Goal: Transaction & Acquisition: Purchase product/service

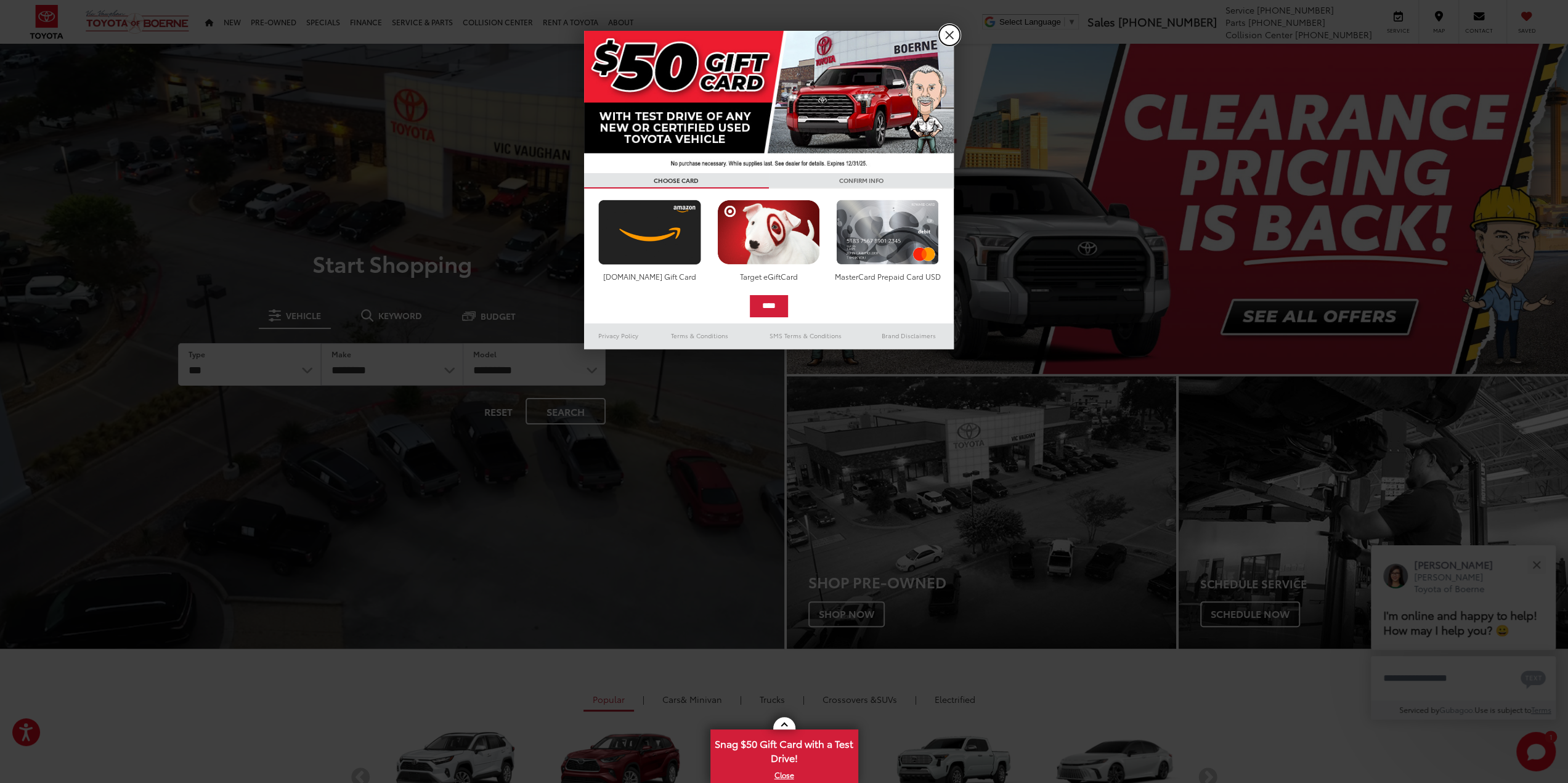
click at [948, 28] on link "X" at bounding box center [949, 35] width 21 height 21
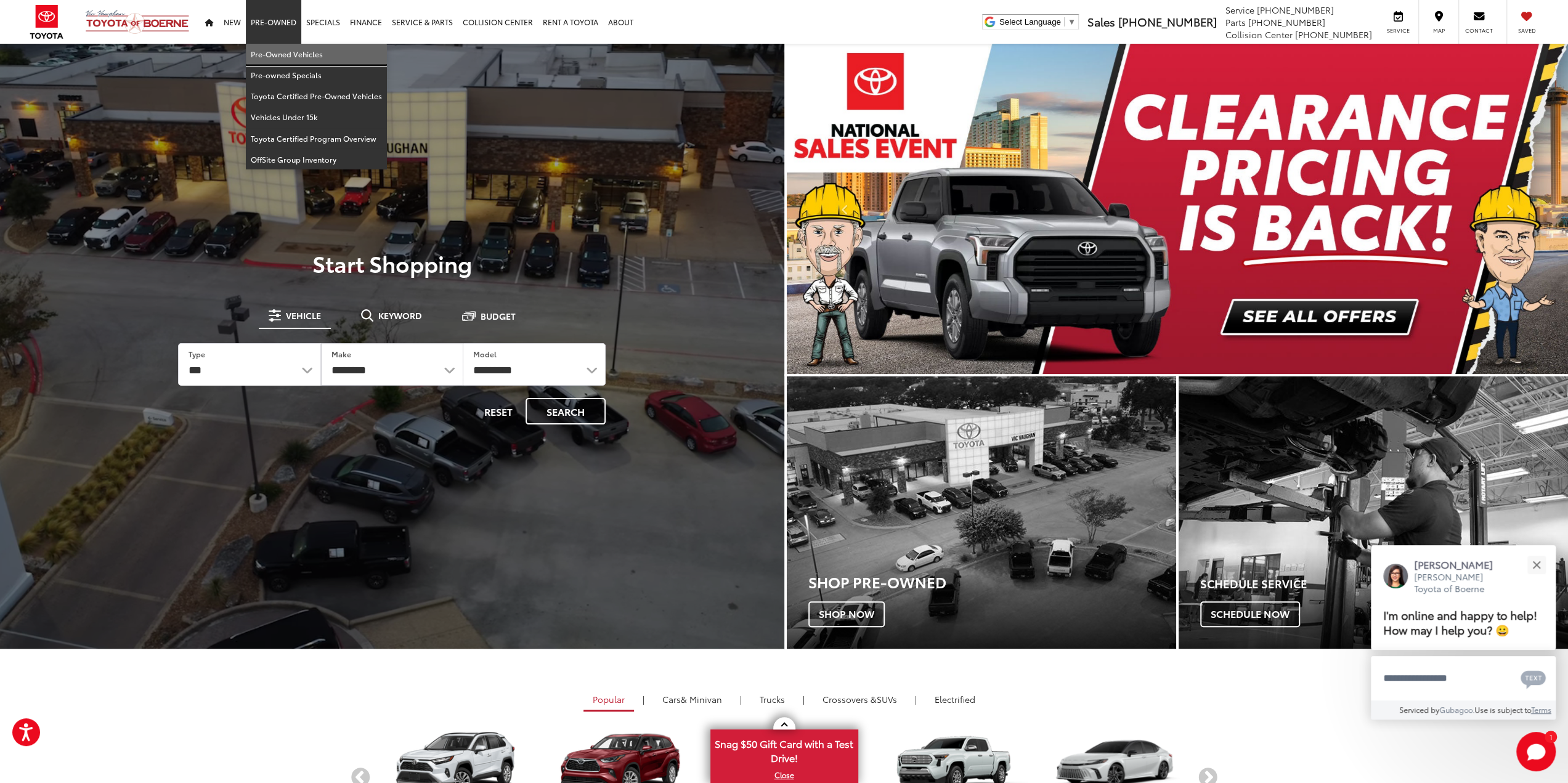
click at [258, 58] on link "Pre-Owned Vehicles" at bounding box center [316, 55] width 141 height 21
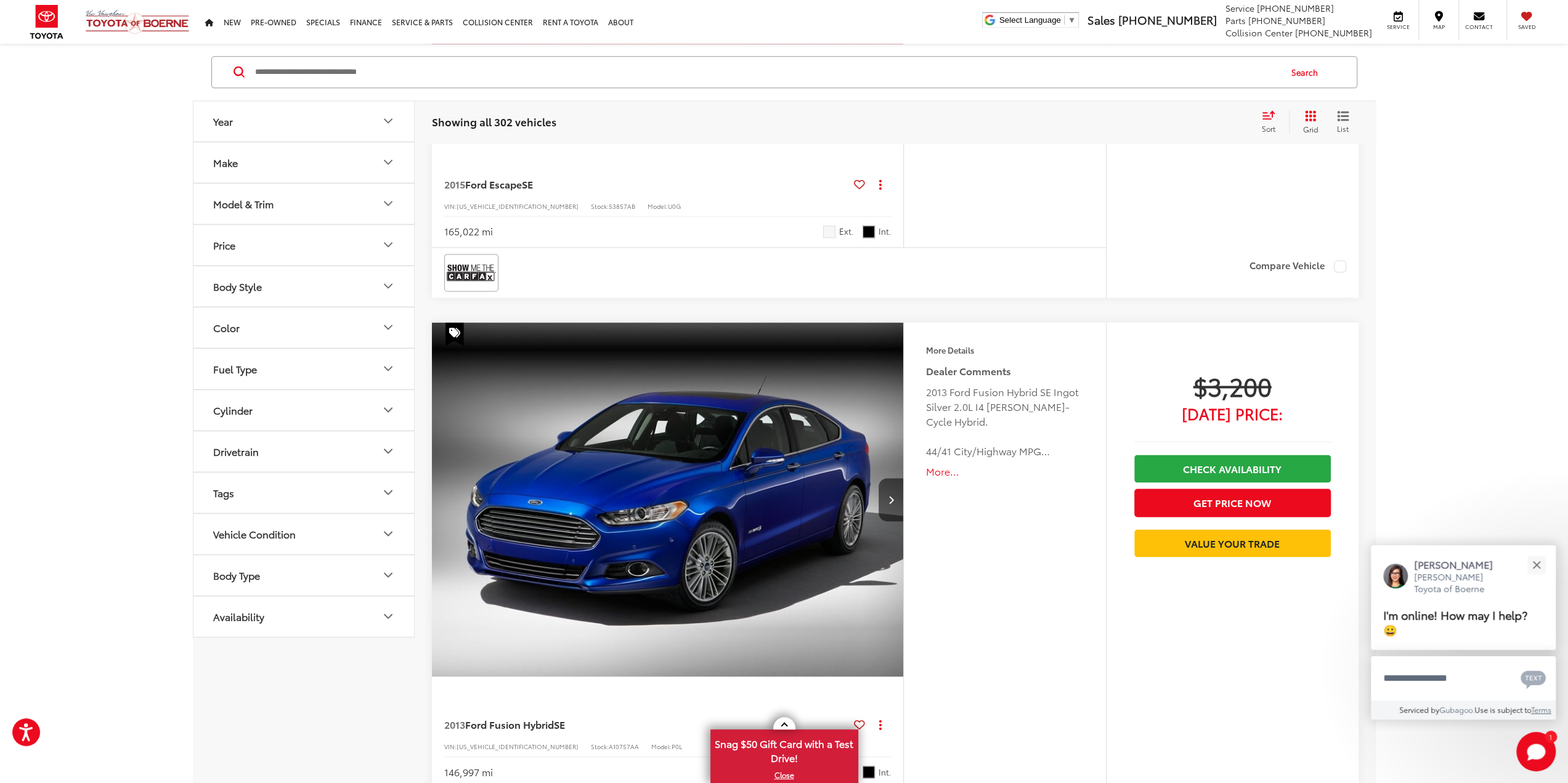
scroll to position [1786, 0]
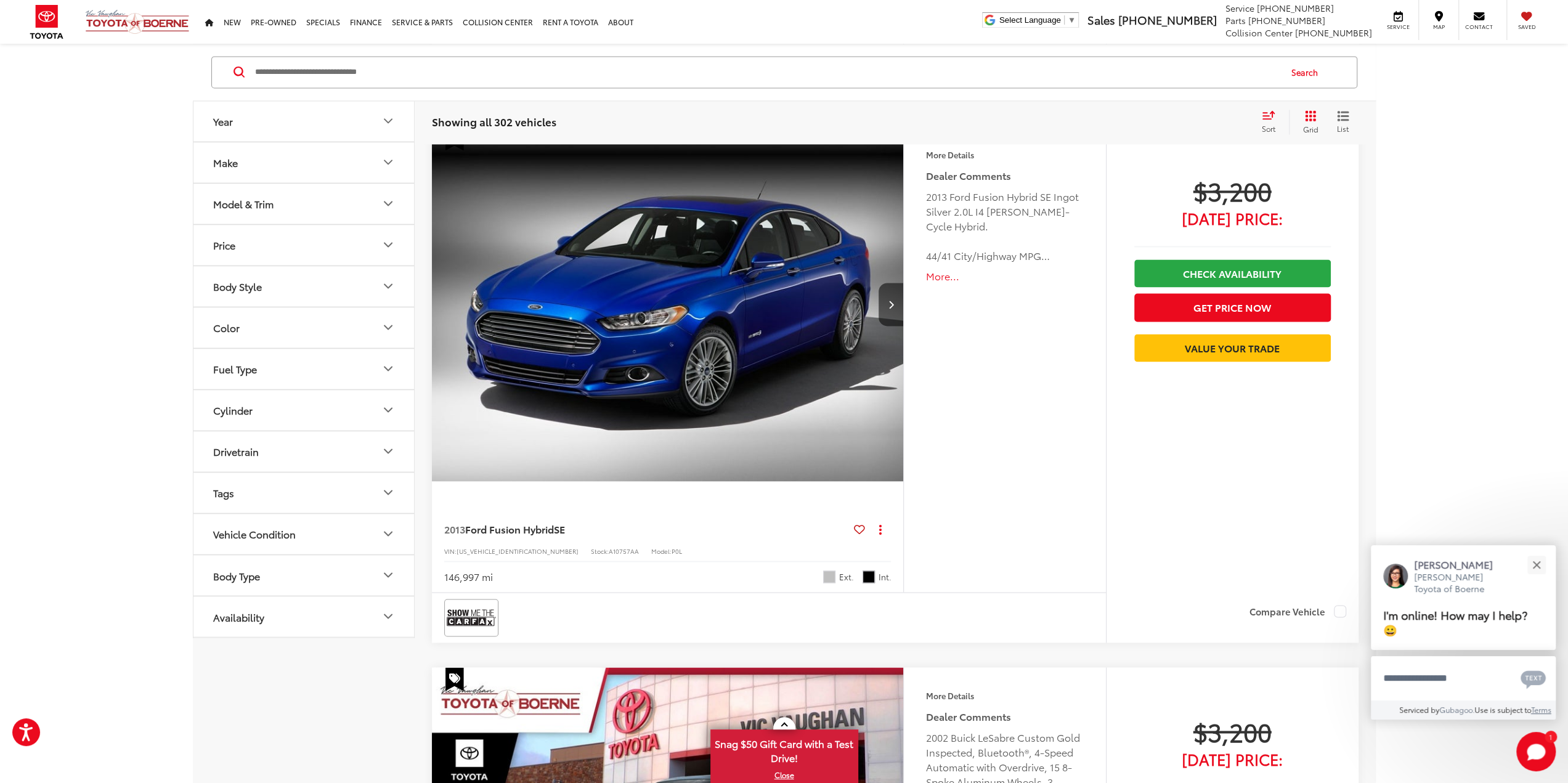
click at [942, 278] on button "More..." at bounding box center [1004, 276] width 158 height 14
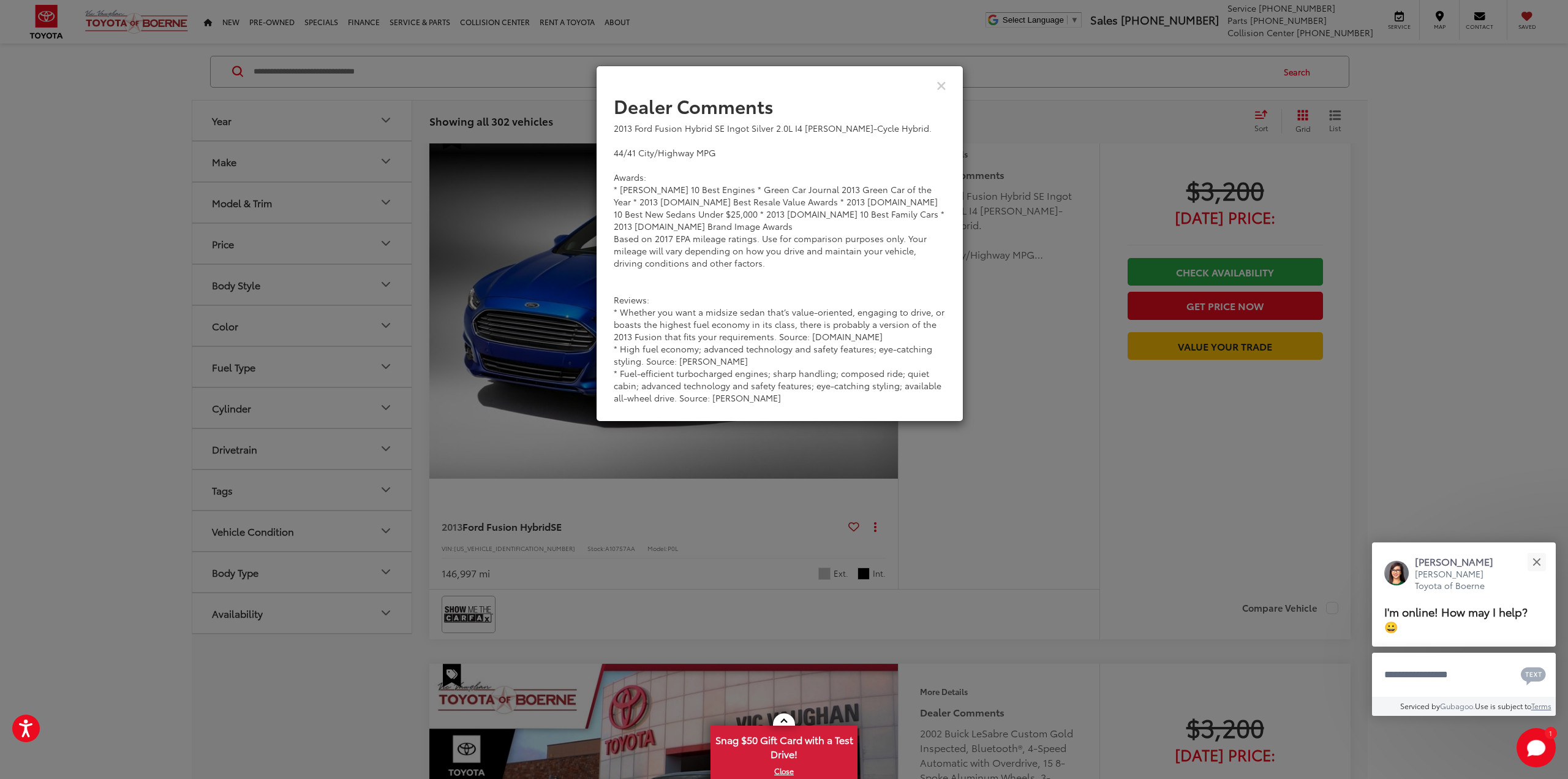
click at [947, 86] on div "View Comments" at bounding box center [780, 84] width 368 height 47
click at [939, 83] on icon "Close" at bounding box center [941, 85] width 10 height 13
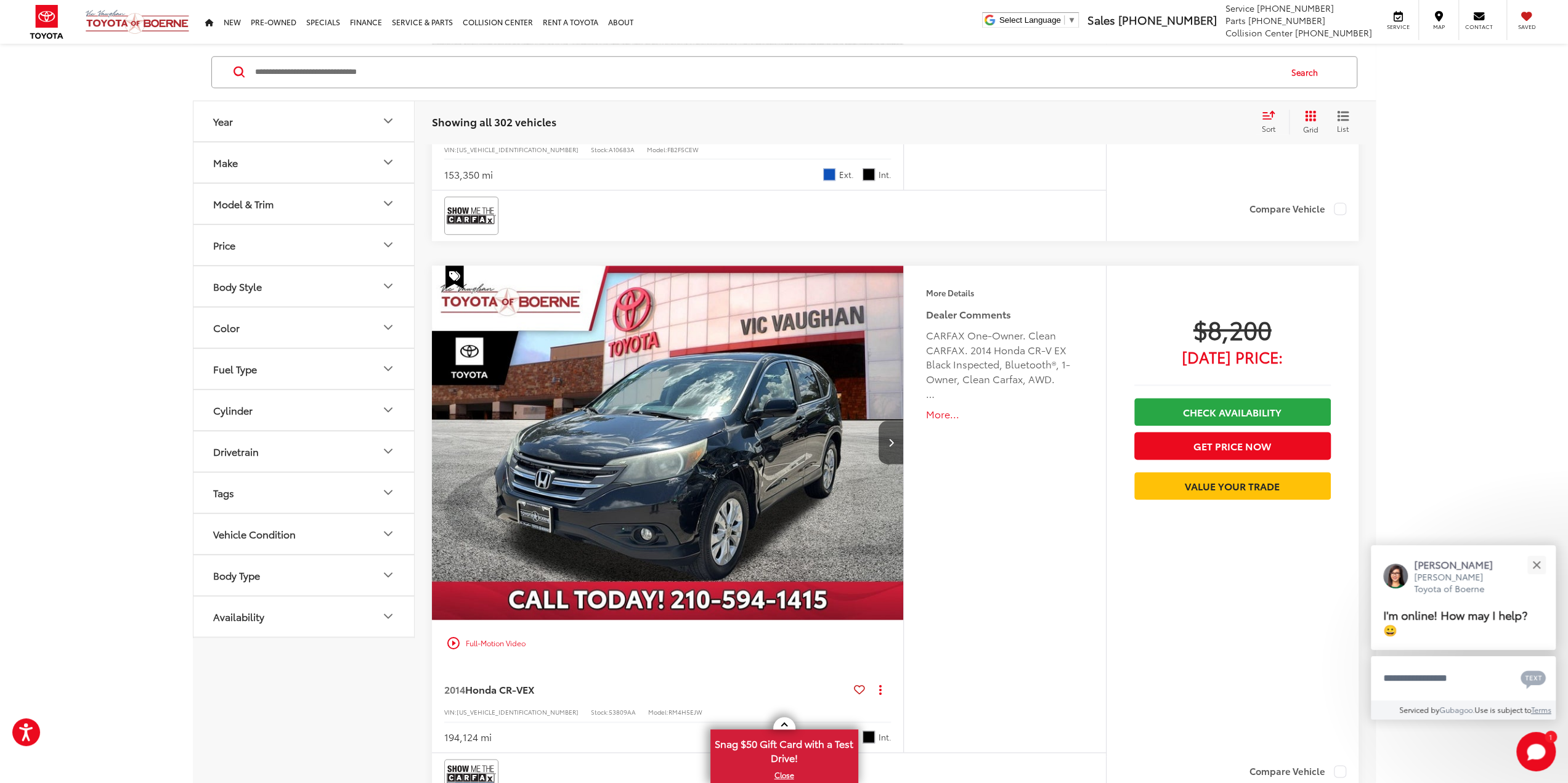
scroll to position [5666, 0]
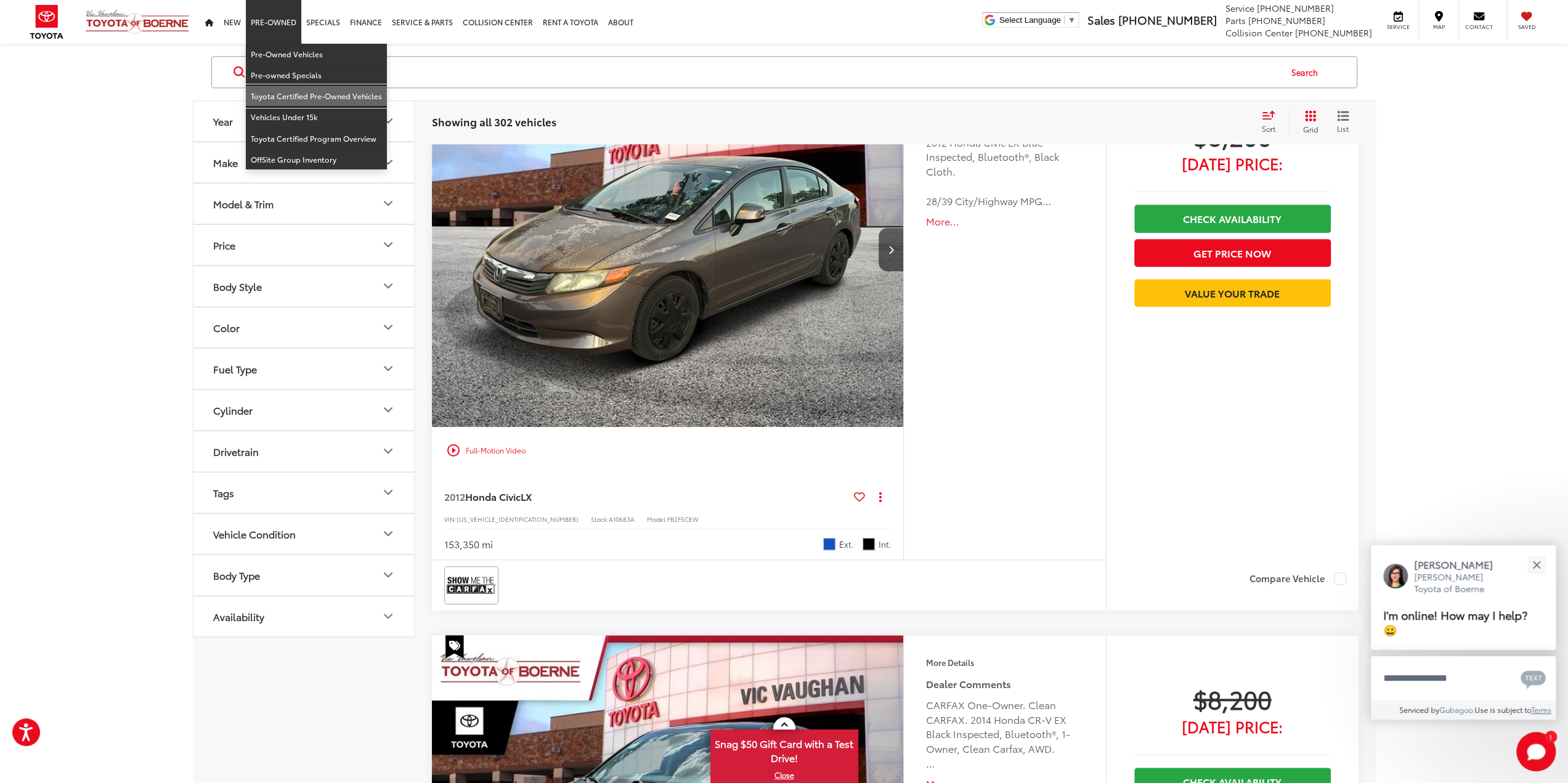
click at [268, 91] on link "Toyota Certified Pre-Owned Vehicles" at bounding box center [316, 96] width 141 height 21
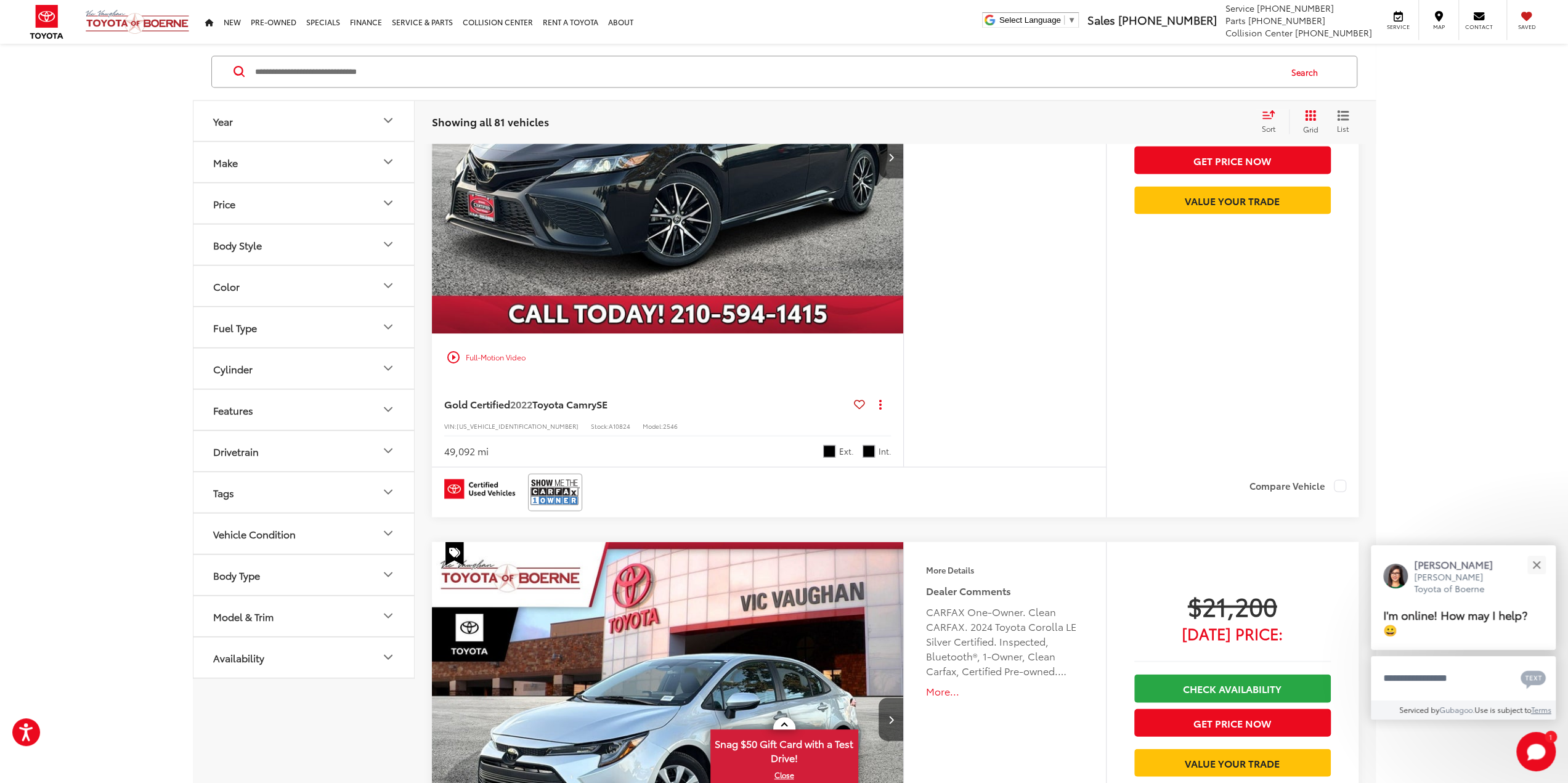
scroll to position [2525, 0]
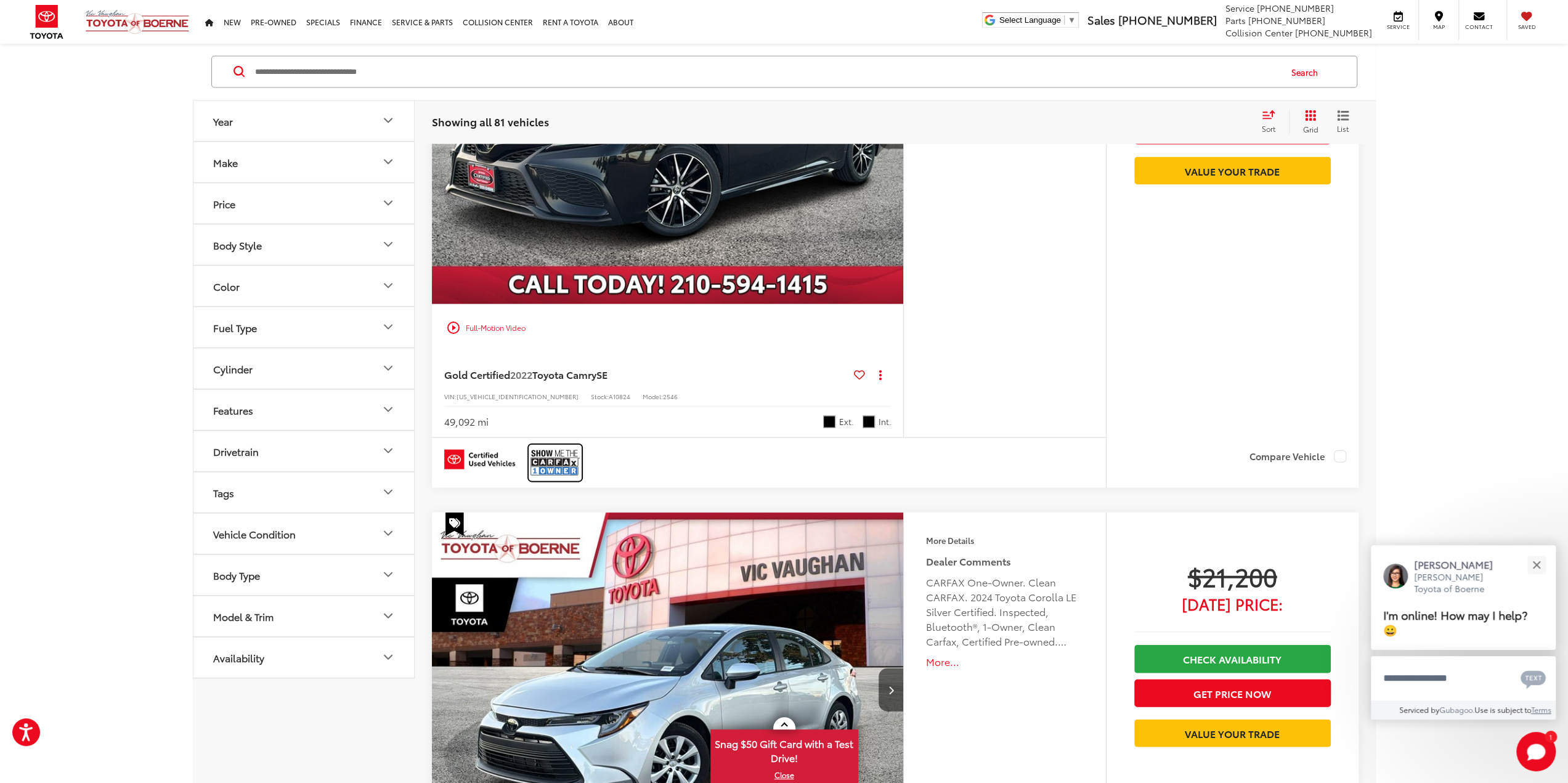
click at [546, 468] on img at bounding box center [555, 463] width 49 height 33
